Goal: Information Seeking & Learning: Check status

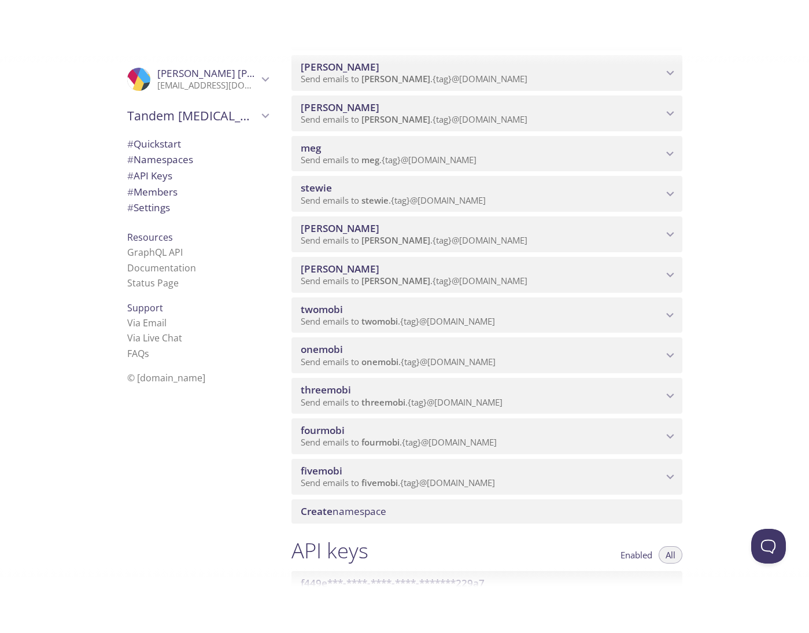
scroll to position [375, 0]
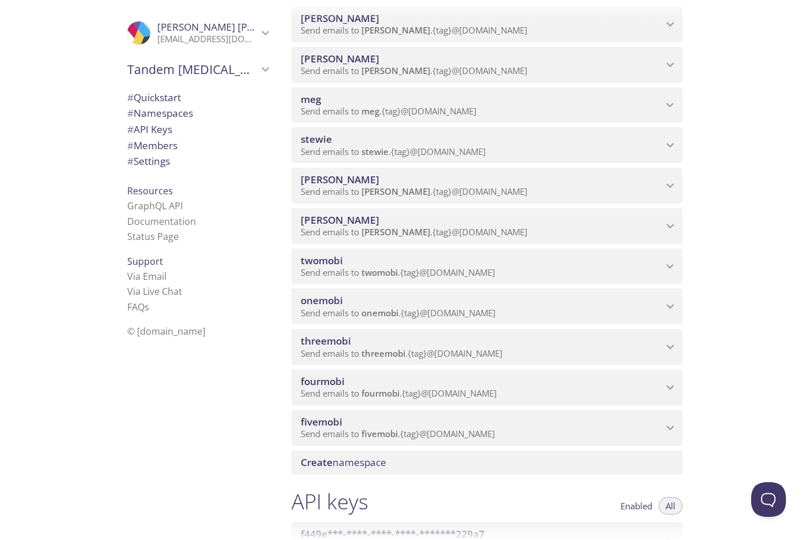
click at [668, 306] on icon "onemobi namespace" at bounding box center [670, 307] width 8 height 5
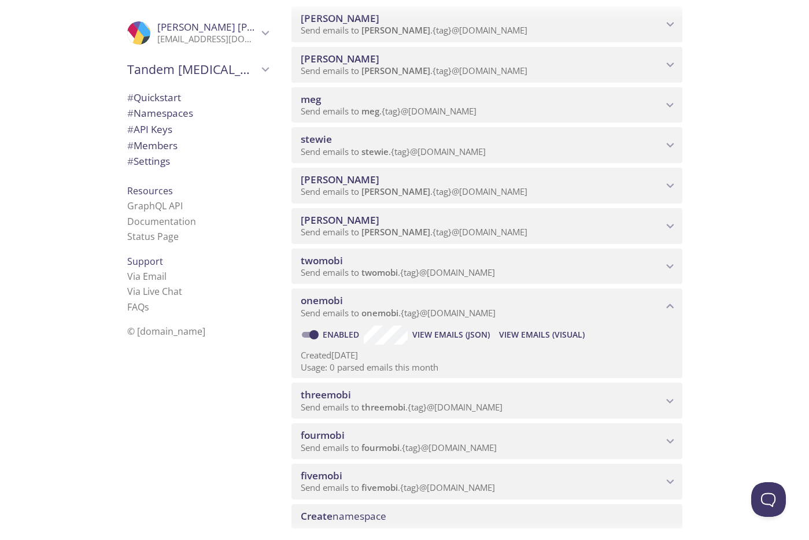
click at [522, 334] on span "View Emails (Visual)" at bounding box center [542, 335] width 86 height 14
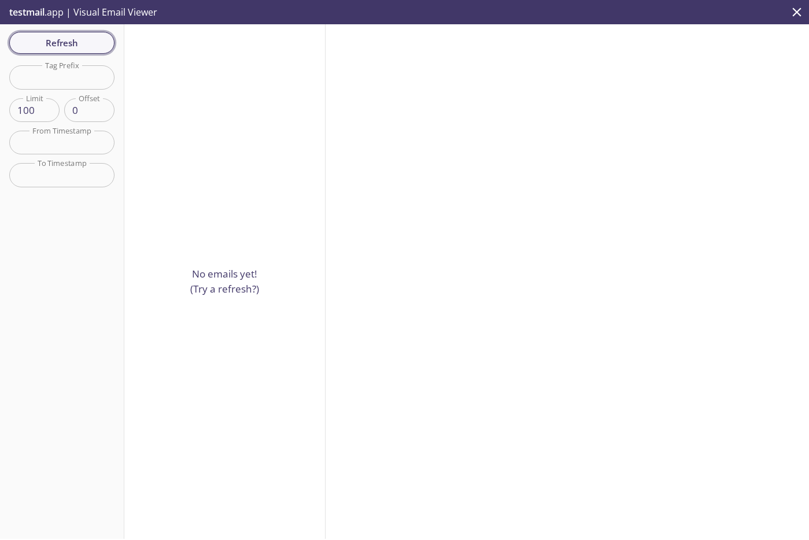
click at [67, 41] on span "Refresh" at bounding box center [62, 42] width 87 height 15
click at [796, 9] on icon "close" at bounding box center [796, 12] width 15 height 15
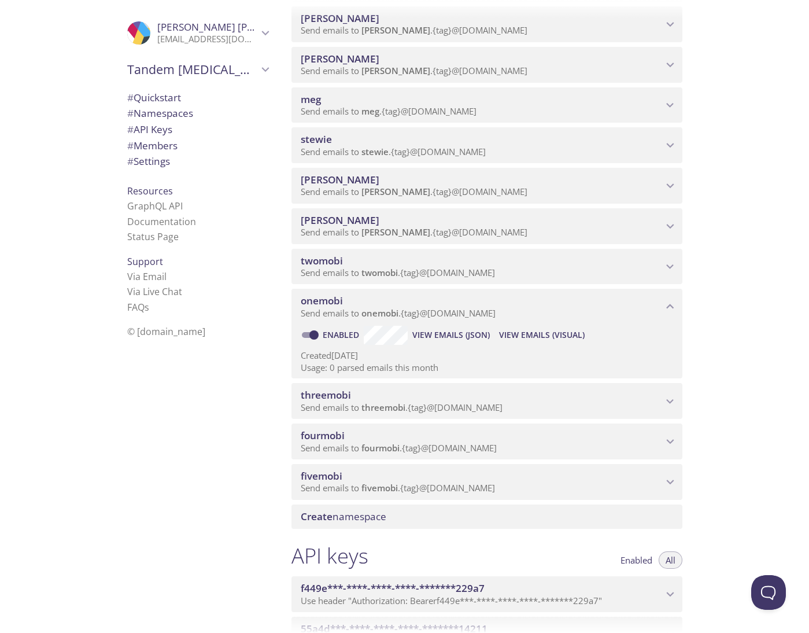
scroll to position [375, 0]
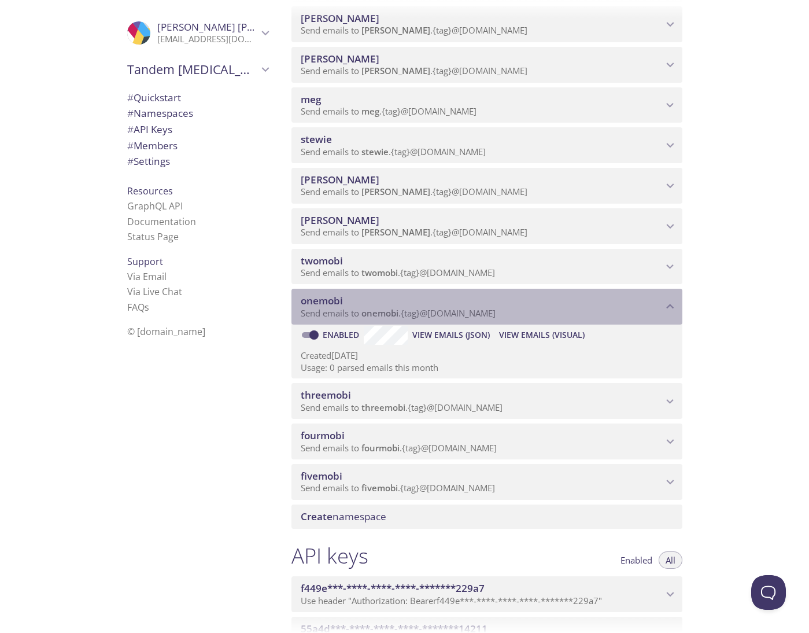
click at [426, 300] on span "onemobi" at bounding box center [482, 300] width 362 height 13
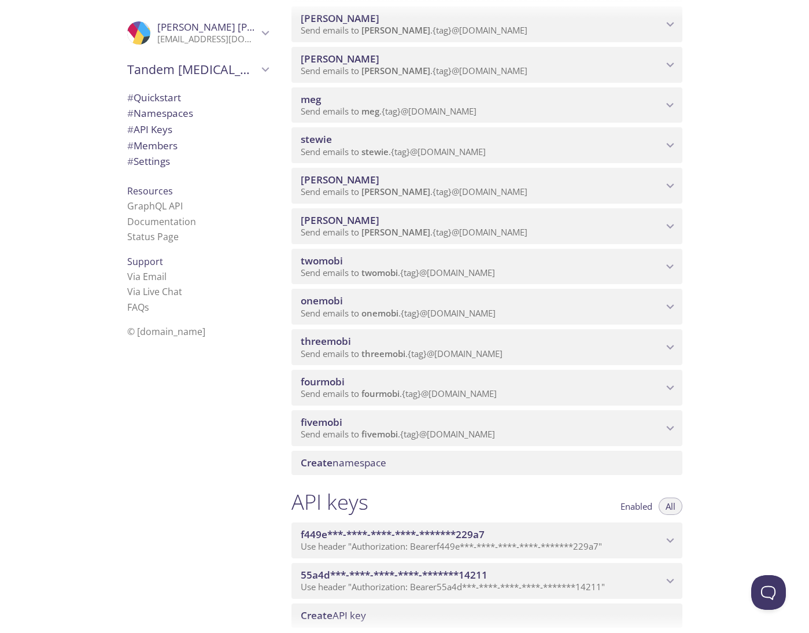
click at [232, 400] on div ".cls-1 { fill: #6d5ca8; } .cls-2 { fill: #3fc191; } .cls-3 { fill: #3b4752; } .…" at bounding box center [195, 316] width 173 height 633
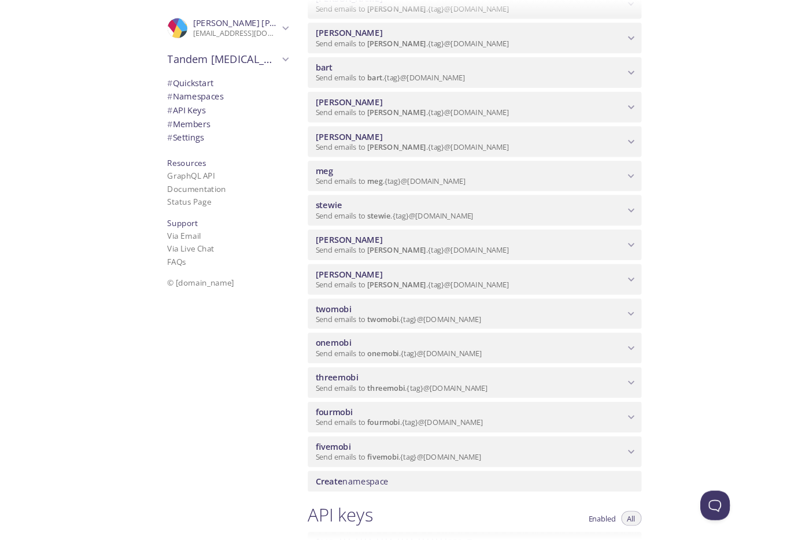
scroll to position [280, 0]
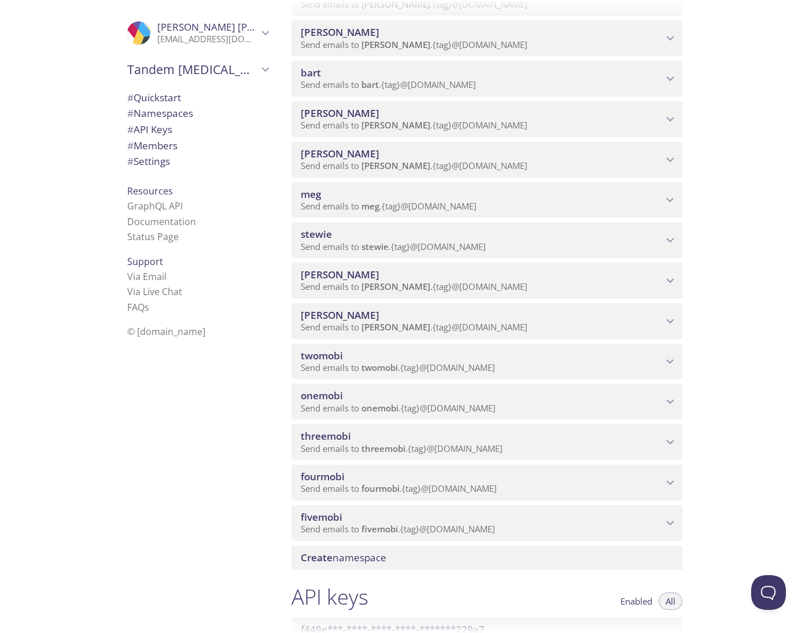
click at [549, 393] on span "onemobi" at bounding box center [482, 395] width 362 height 13
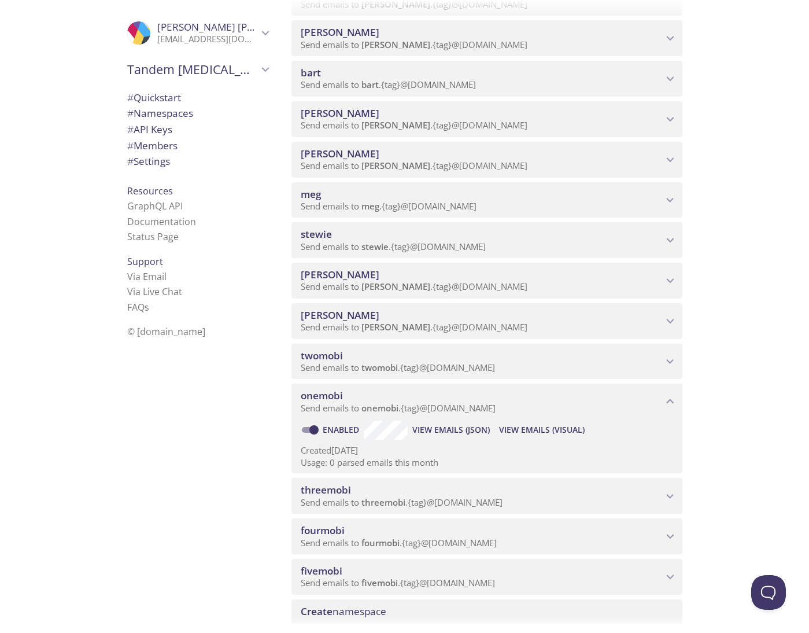
click at [463, 430] on span "View Emails (JSON)" at bounding box center [450, 430] width 77 height 14
click at [540, 426] on span "View Emails (Visual)" at bounding box center [542, 430] width 86 height 14
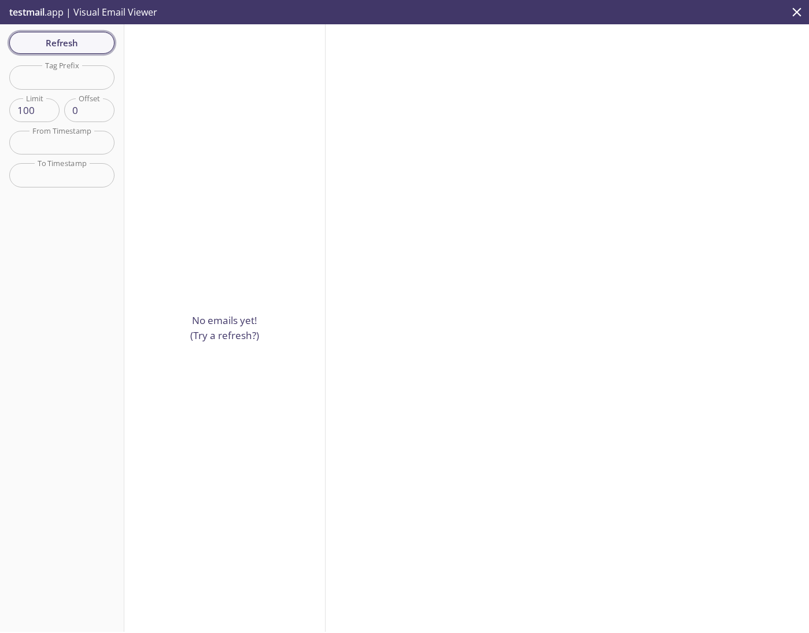
click at [56, 40] on span "Refresh" at bounding box center [62, 42] width 87 height 15
click at [55, 43] on span "Refresh" at bounding box center [62, 42] width 87 height 15
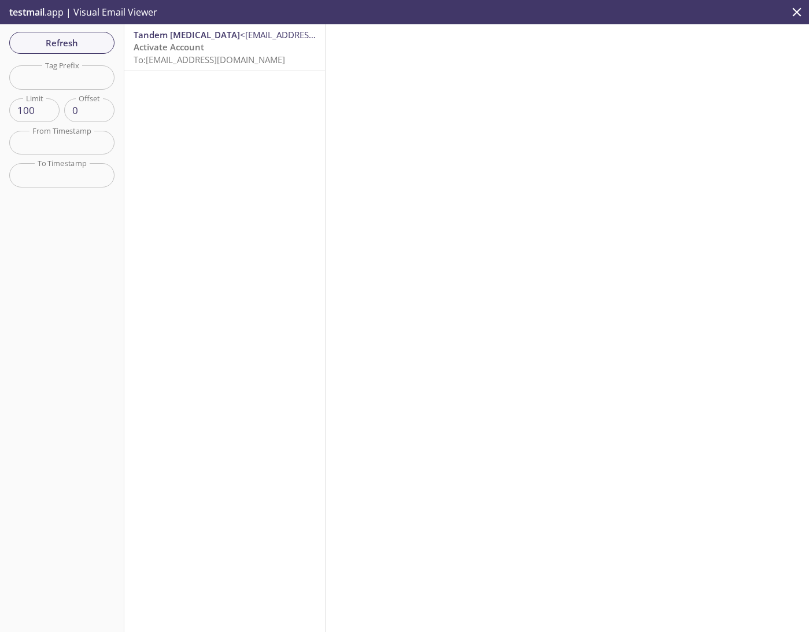
click at [240, 40] on span "<[EMAIL_ADDRESS][DOMAIN_NAME]>" at bounding box center [315, 35] width 150 height 12
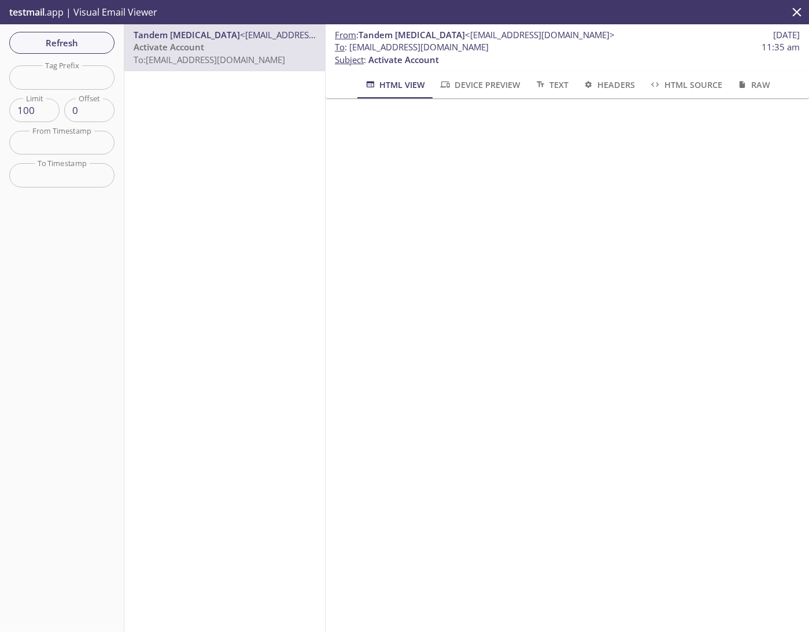
click at [197, 269] on div "Tandem [MEDICAL_DATA] <[EMAIL_ADDRESS][DOMAIN_NAME]> Activate Account To: [EMAI…" at bounding box center [224, 327] width 201 height 607
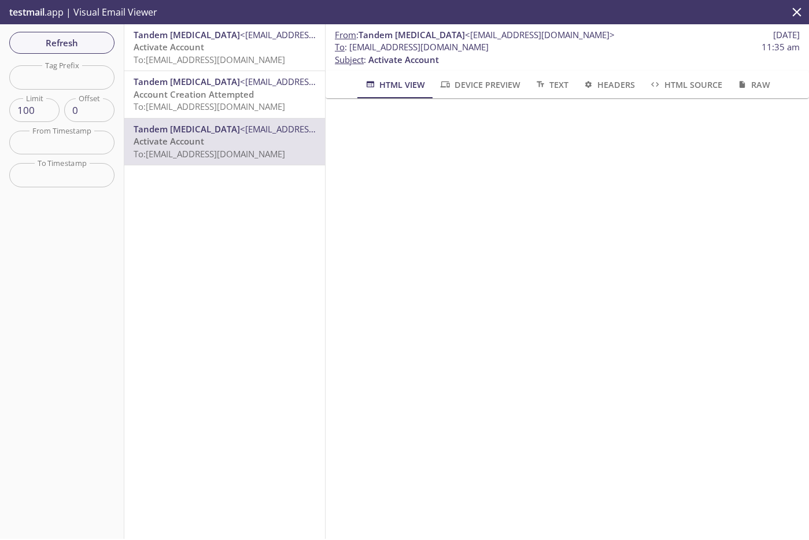
scroll to position [280, 0]
